Goal: Transaction & Acquisition: Book appointment/travel/reservation

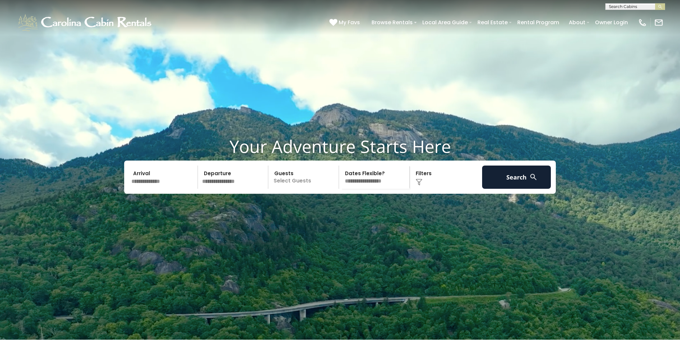
click at [171, 189] on input "text" at bounding box center [163, 177] width 69 height 23
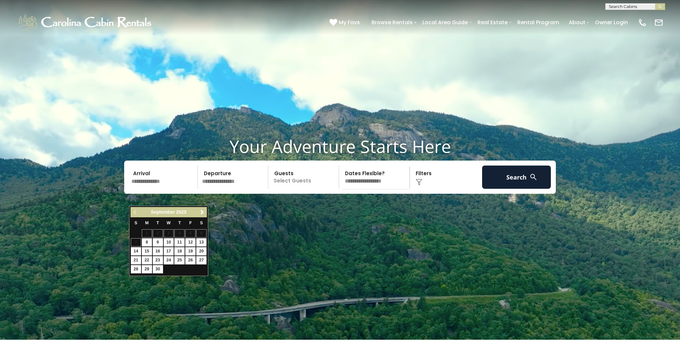
click at [203, 215] on link "Next" at bounding box center [202, 212] width 8 height 8
click at [201, 216] on div "Previous Next [DATE]" at bounding box center [168, 212] width 76 height 10
click at [201, 212] on span "Next" at bounding box center [202, 212] width 5 height 5
click at [200, 234] on link "1" at bounding box center [201, 233] width 10 height 8
type input "*******"
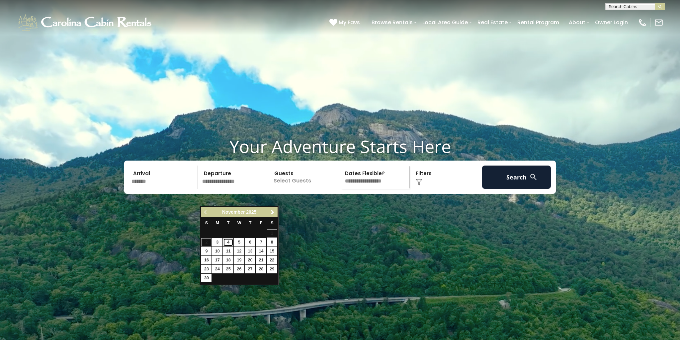
click at [232, 243] on link "4" at bounding box center [228, 242] width 10 height 8
type input "*******"
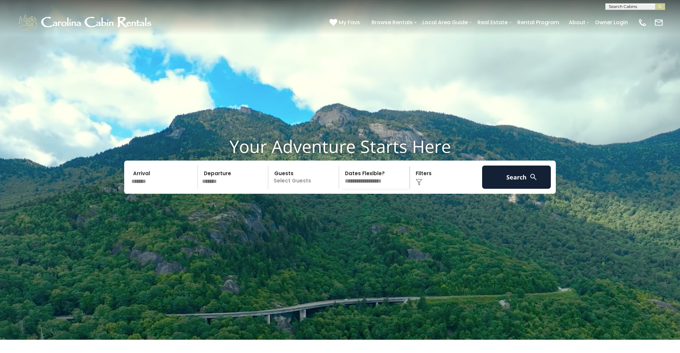
click at [307, 189] on p "Select Guests" at bounding box center [304, 177] width 68 height 23
click at [337, 207] on span "+" at bounding box center [336, 204] width 3 height 7
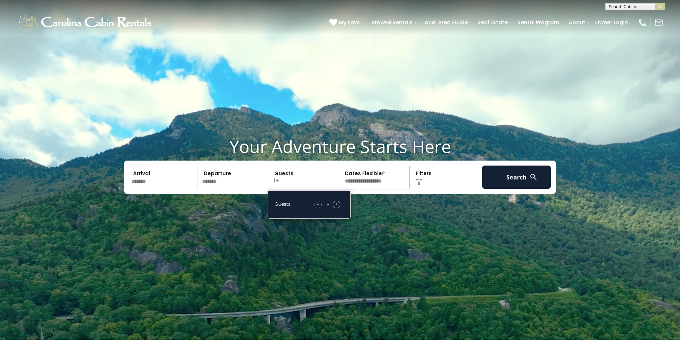
click at [337, 207] on span "+" at bounding box center [336, 204] width 3 height 7
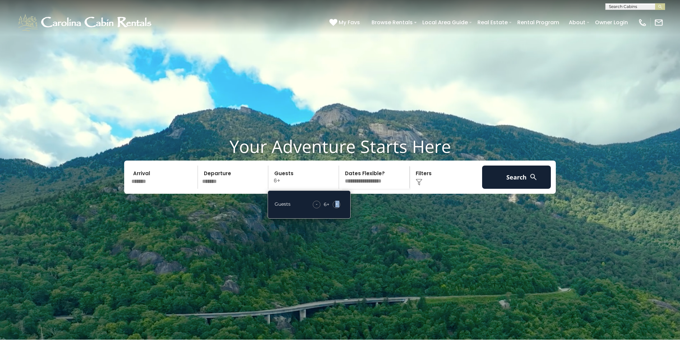
click at [337, 207] on span "+" at bounding box center [336, 204] width 3 height 7
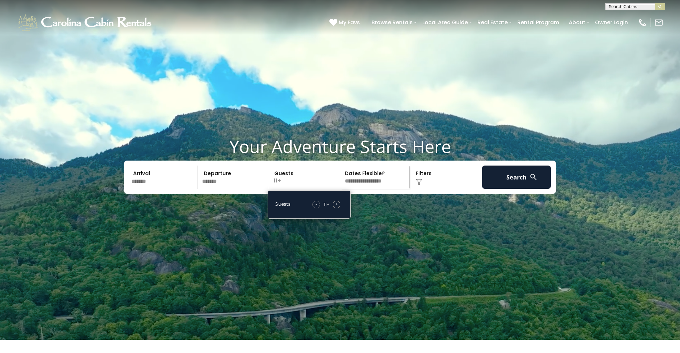
click at [337, 207] on span "+" at bounding box center [336, 204] width 3 height 7
click at [375, 189] on select "**********" at bounding box center [375, 177] width 68 height 23
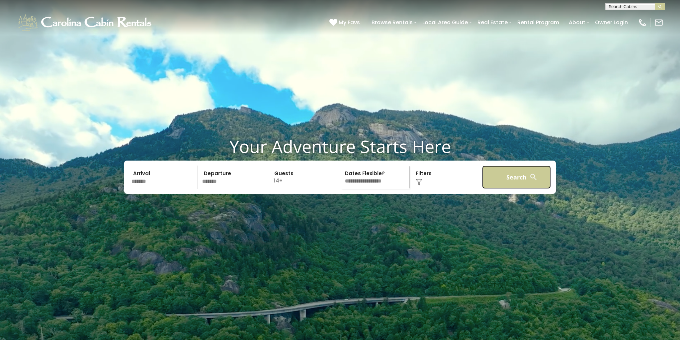
click at [510, 189] on button "Search" at bounding box center [516, 177] width 69 height 23
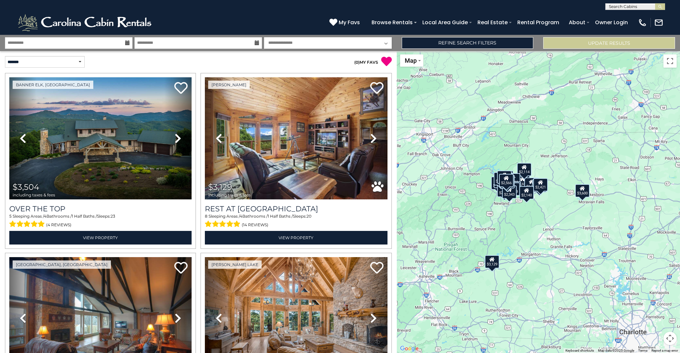
drag, startPoint x: 567, startPoint y: 139, endPoint x: 534, endPoint y: 148, distance: 34.7
click at [534, 148] on div "$3,504 $3,129 $1,998 $3,600 $2,298 $2,699 $2,508 $5,766 $2,261 $1,937 $2,063 $2…" at bounding box center [538, 202] width 283 height 302
click at [544, 146] on div "$3,504 $3,129 $1,998 $3,600 $2,298 $2,699 $2,508 $5,766 $2,261 $1,937 $2,063 $2…" at bounding box center [538, 202] width 283 height 302
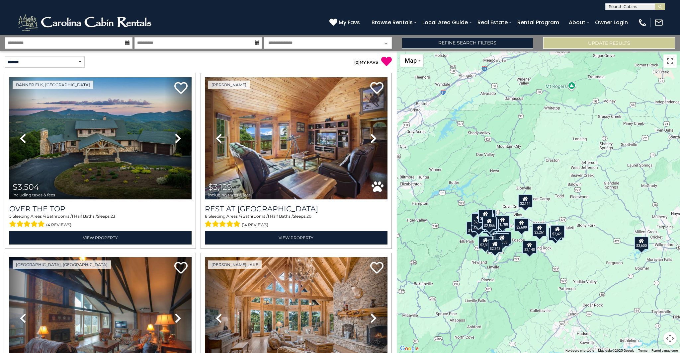
drag, startPoint x: 501, startPoint y: 162, endPoint x: 521, endPoint y: 163, distance: 20.6
click at [521, 163] on div "$3,504 $3,129 $1,998 $3,600 $2,298 $2,699 $2,508 $5,766 $2,261 $1,937 $2,063 $2…" at bounding box center [538, 202] width 283 height 302
click at [522, 163] on div "$3,504 $3,129 $1,998 $3,600 $2,298 $2,699 $2,508 $5,766 $2,261 $1,937 $2,063 $2…" at bounding box center [538, 202] width 283 height 302
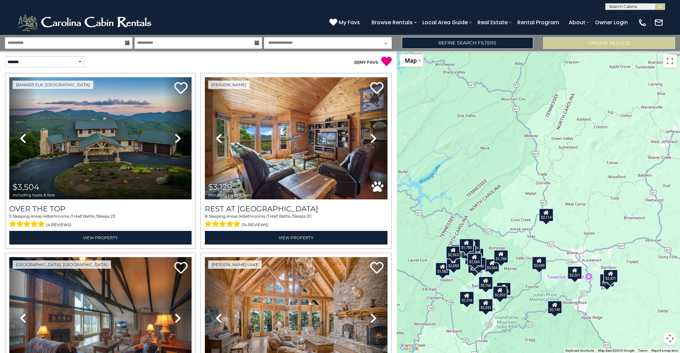
drag, startPoint x: 519, startPoint y: 191, endPoint x: 541, endPoint y: 166, distance: 33.1
click at [537, 159] on div "$3,504 $3,129 $1,998 $3,600 $2,298 $2,699 $2,508 $5,766 $2,261 $1,937 $2,063 $2…" at bounding box center [538, 202] width 283 height 302
click at [544, 219] on div "$2,114" at bounding box center [546, 214] width 15 height 13
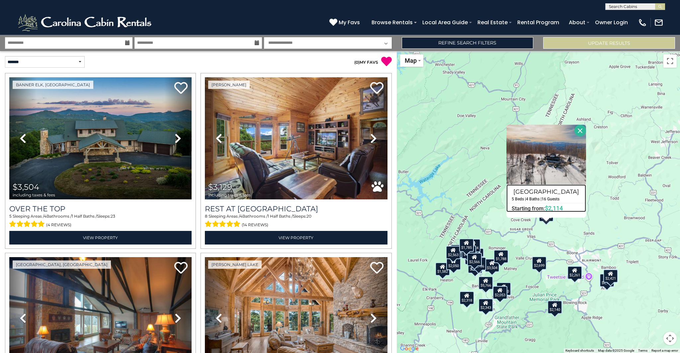
click at [555, 209] on span "$2,114" at bounding box center [554, 208] width 18 height 7
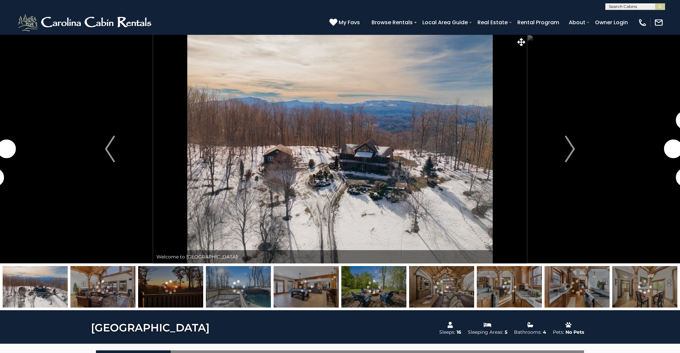
click at [122, 279] on img at bounding box center [102, 286] width 65 height 41
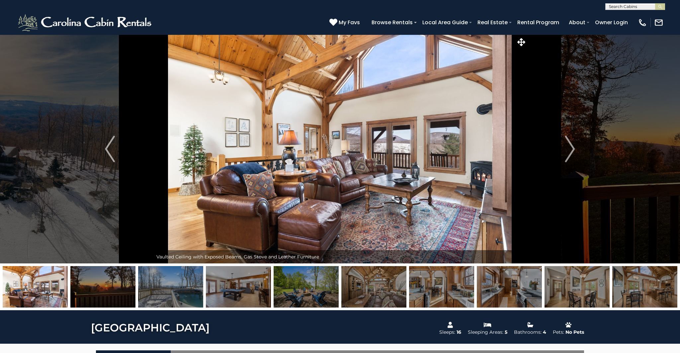
click at [115, 282] on img at bounding box center [102, 286] width 65 height 41
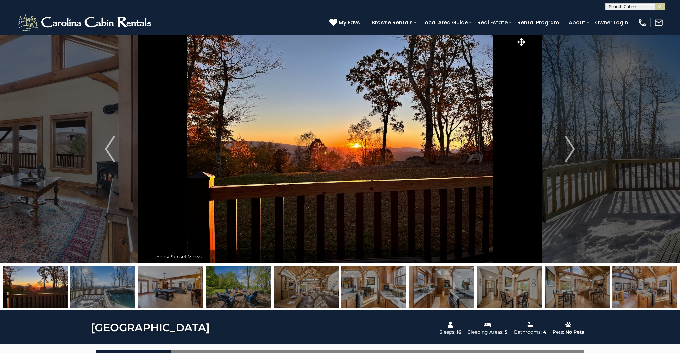
click at [116, 282] on img at bounding box center [102, 286] width 65 height 41
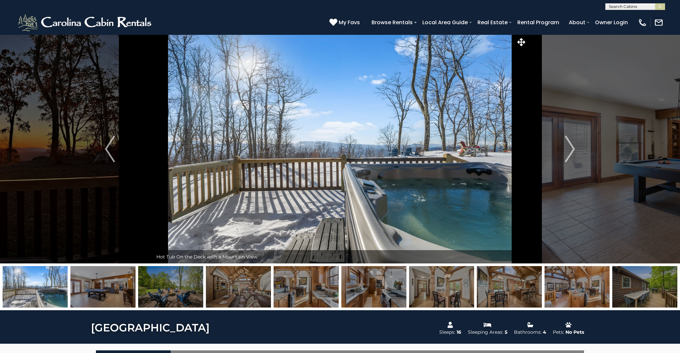
click at [116, 282] on img at bounding box center [102, 286] width 65 height 41
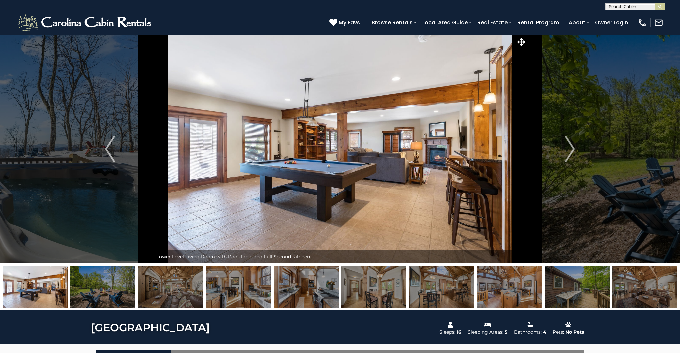
click at [116, 282] on img at bounding box center [102, 286] width 65 height 41
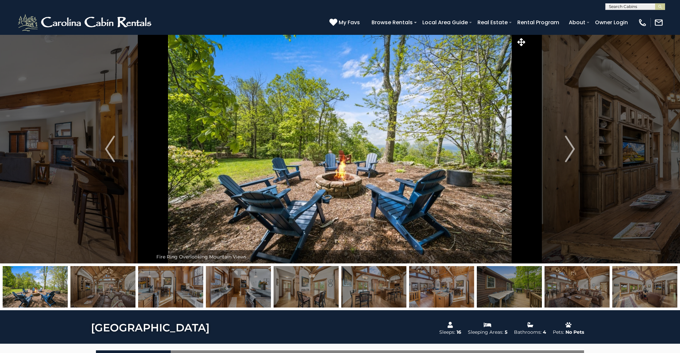
click at [116, 282] on img at bounding box center [102, 286] width 65 height 41
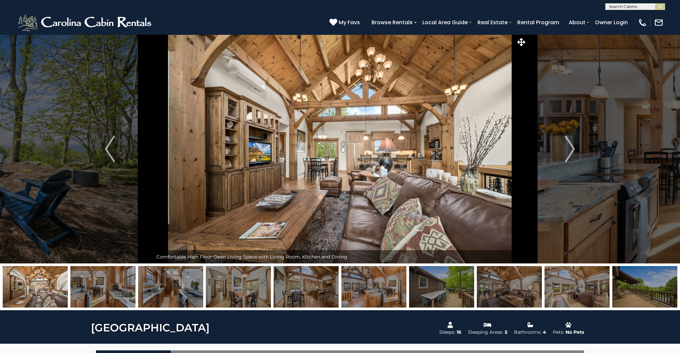
click at [116, 282] on img at bounding box center [102, 286] width 65 height 41
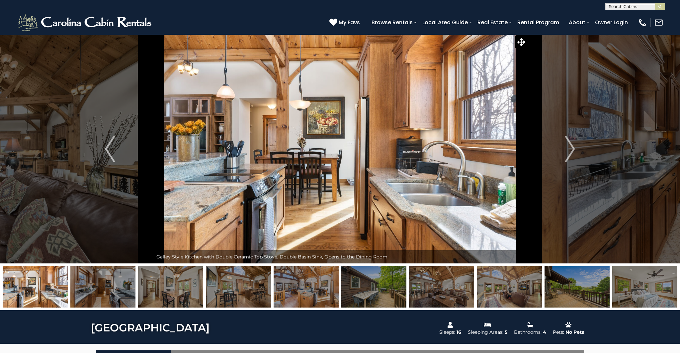
click at [116, 282] on img at bounding box center [102, 286] width 65 height 41
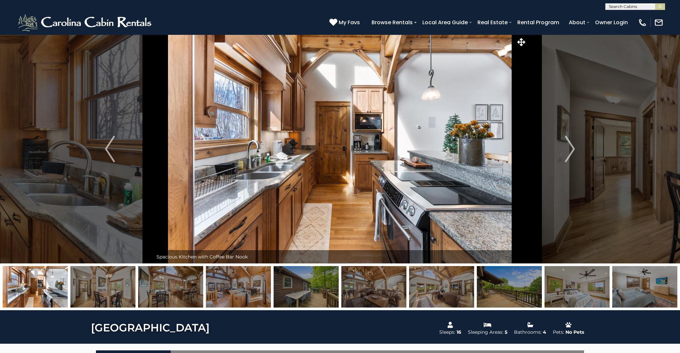
click at [116, 282] on img at bounding box center [102, 286] width 65 height 41
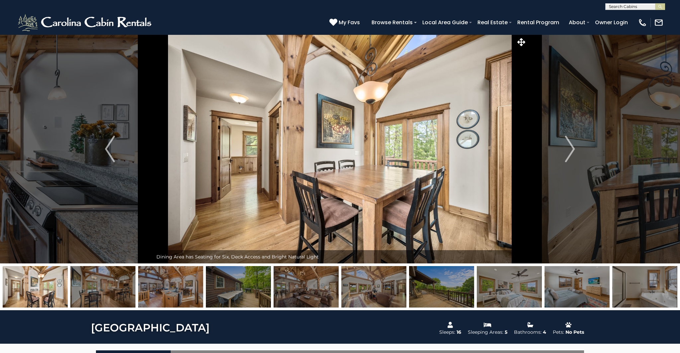
click at [116, 282] on img at bounding box center [102, 286] width 65 height 41
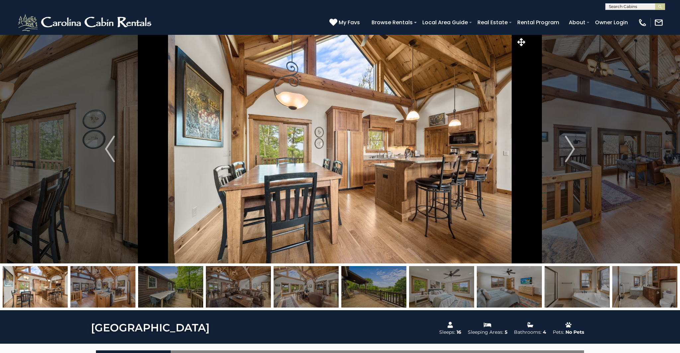
click at [116, 282] on img at bounding box center [102, 286] width 65 height 41
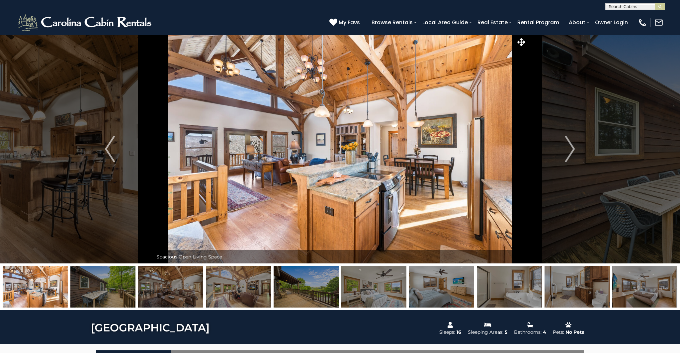
click at [116, 282] on img at bounding box center [102, 286] width 65 height 41
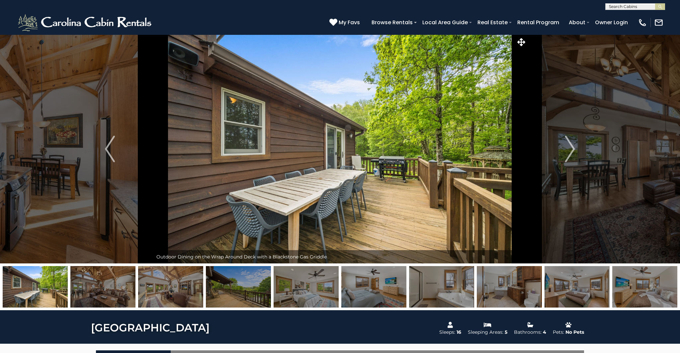
click at [116, 282] on img at bounding box center [102, 286] width 65 height 41
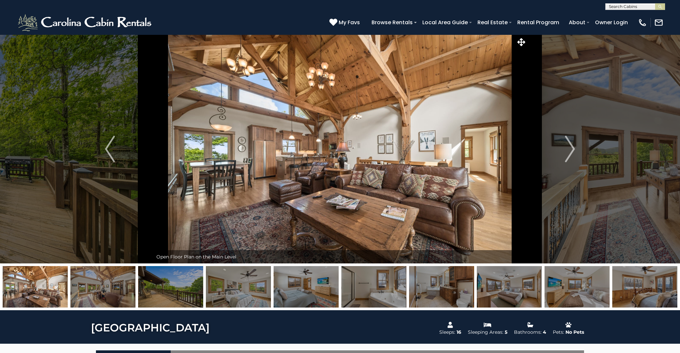
click at [116, 282] on img at bounding box center [102, 286] width 65 height 41
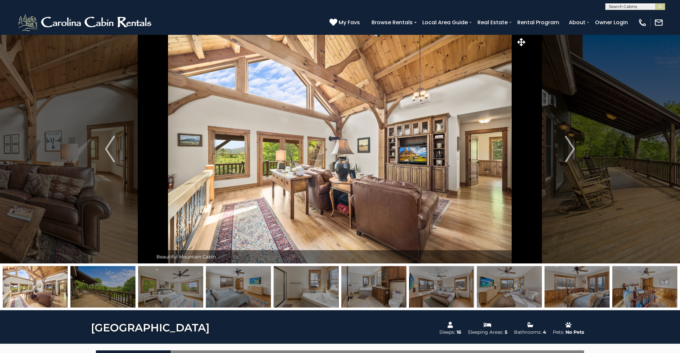
click at [116, 282] on img at bounding box center [102, 286] width 65 height 41
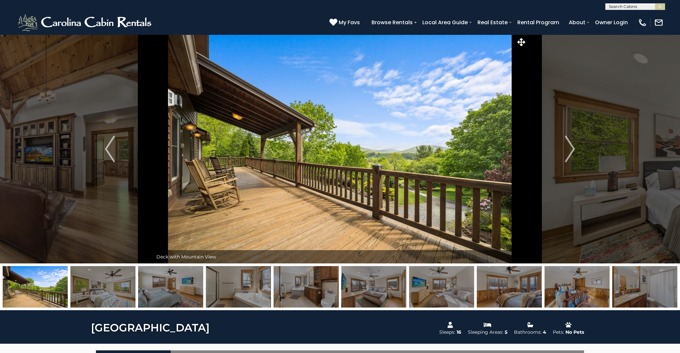
click at [116, 282] on img at bounding box center [102, 286] width 65 height 41
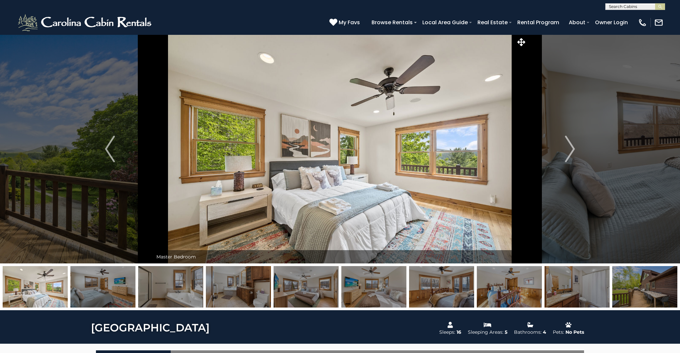
click at [116, 282] on img at bounding box center [102, 286] width 65 height 41
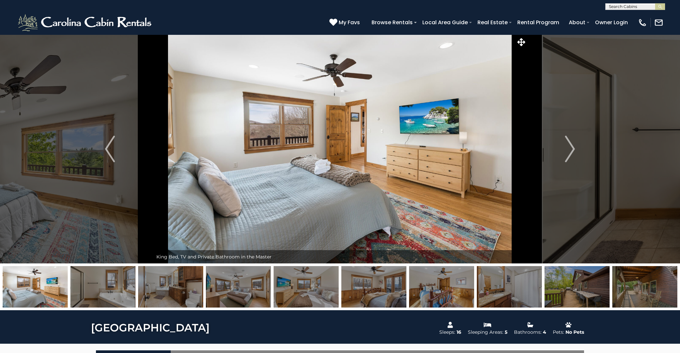
click at [116, 282] on img at bounding box center [102, 286] width 65 height 41
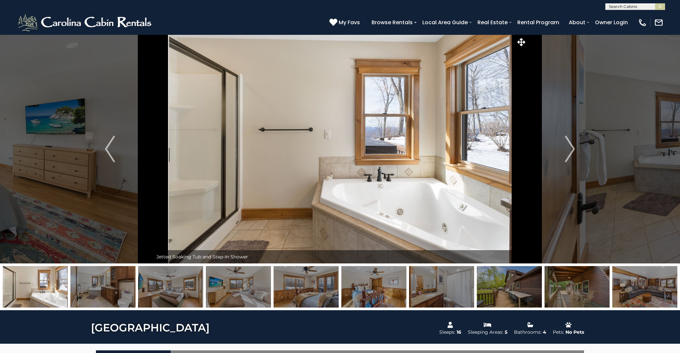
click at [116, 282] on img at bounding box center [102, 286] width 65 height 41
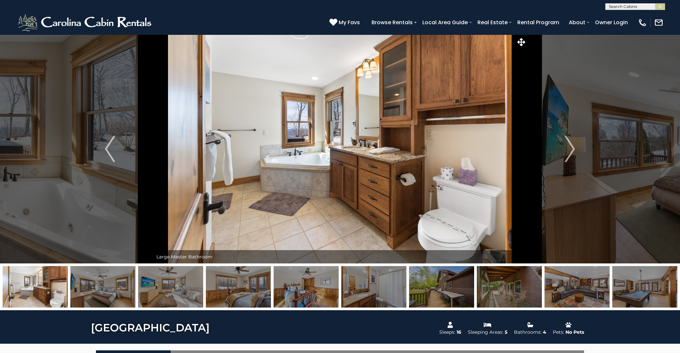
click at [116, 282] on img at bounding box center [102, 286] width 65 height 41
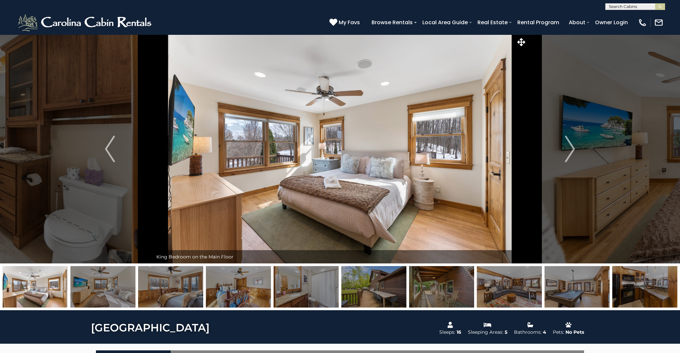
click at [116, 282] on img at bounding box center [102, 286] width 65 height 41
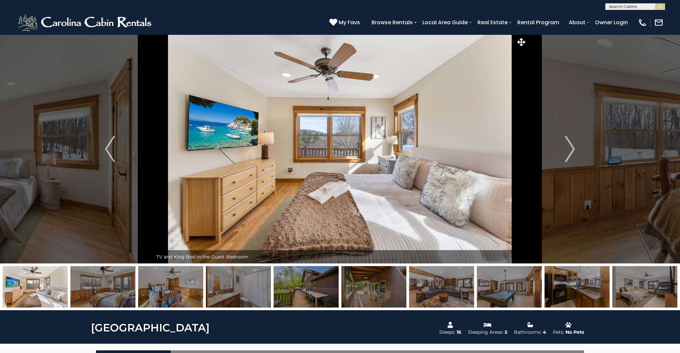
click at [116, 282] on img at bounding box center [102, 286] width 65 height 41
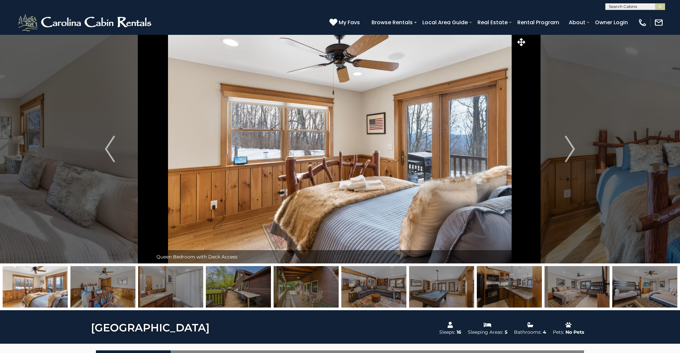
click at [116, 282] on img at bounding box center [102, 286] width 65 height 41
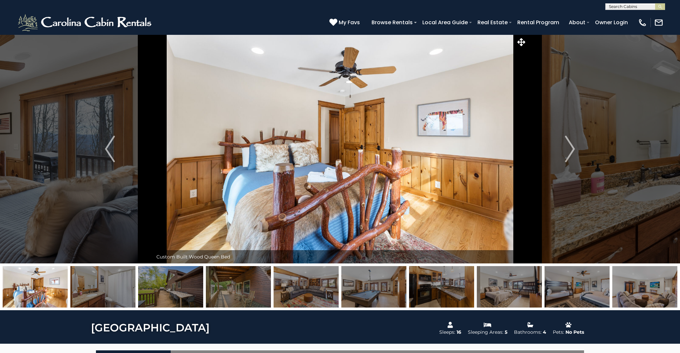
click at [116, 282] on img at bounding box center [102, 286] width 65 height 41
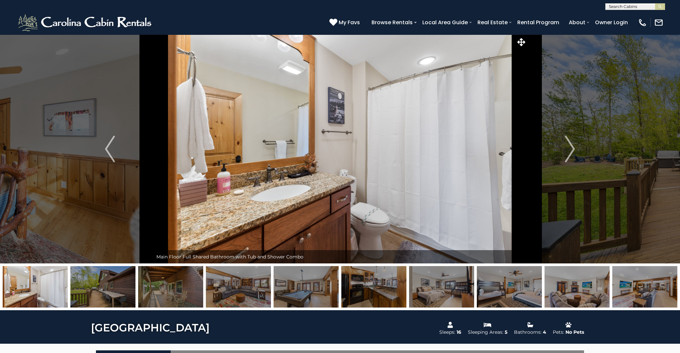
click at [116, 282] on img at bounding box center [102, 286] width 65 height 41
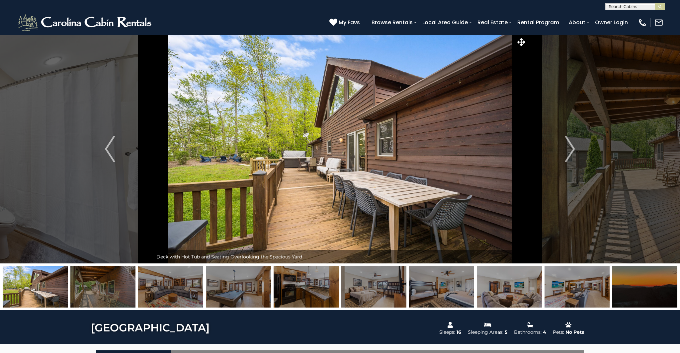
click at [116, 282] on img at bounding box center [102, 286] width 65 height 41
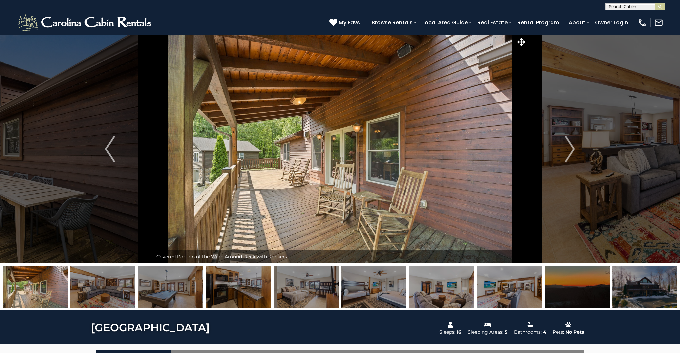
click at [116, 282] on img at bounding box center [102, 286] width 65 height 41
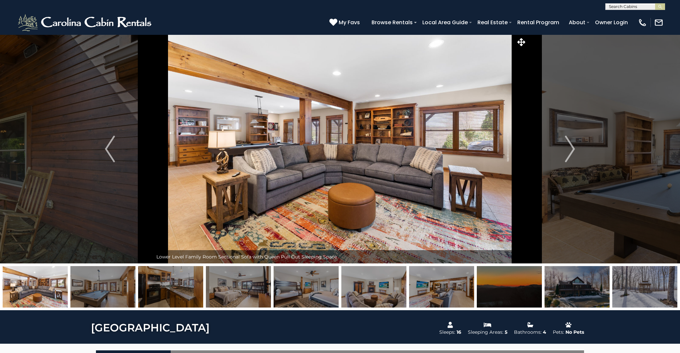
click at [116, 282] on img at bounding box center [102, 286] width 65 height 41
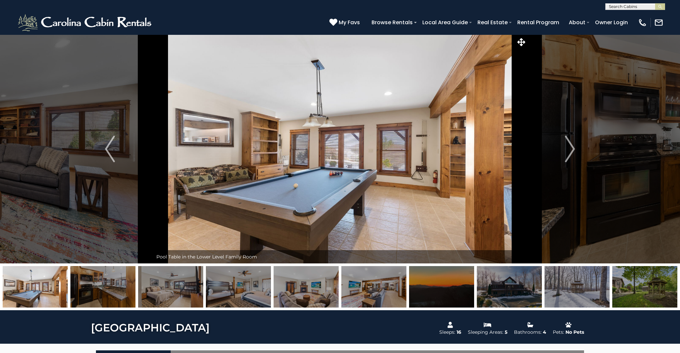
click at [116, 282] on img at bounding box center [102, 286] width 65 height 41
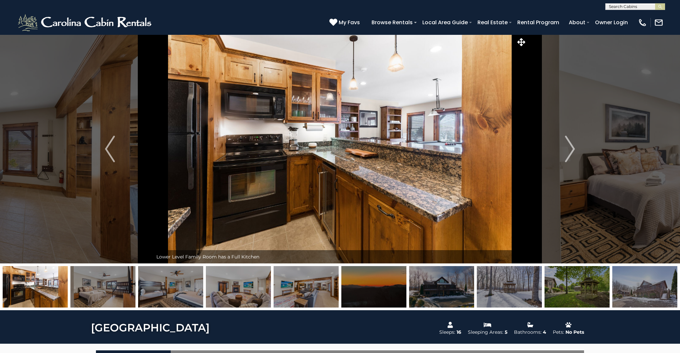
click at [117, 283] on img at bounding box center [102, 286] width 65 height 41
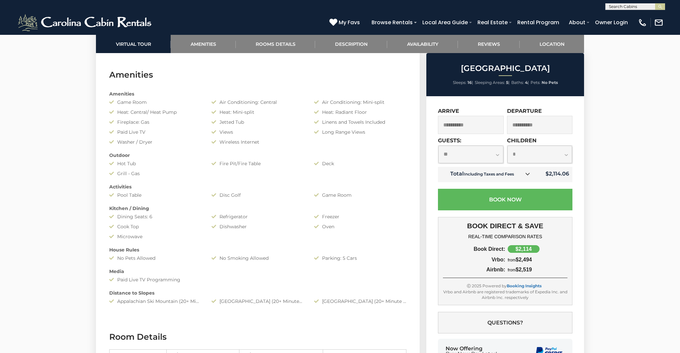
scroll to position [673, 0]
